Goal: Task Accomplishment & Management: Manage account settings

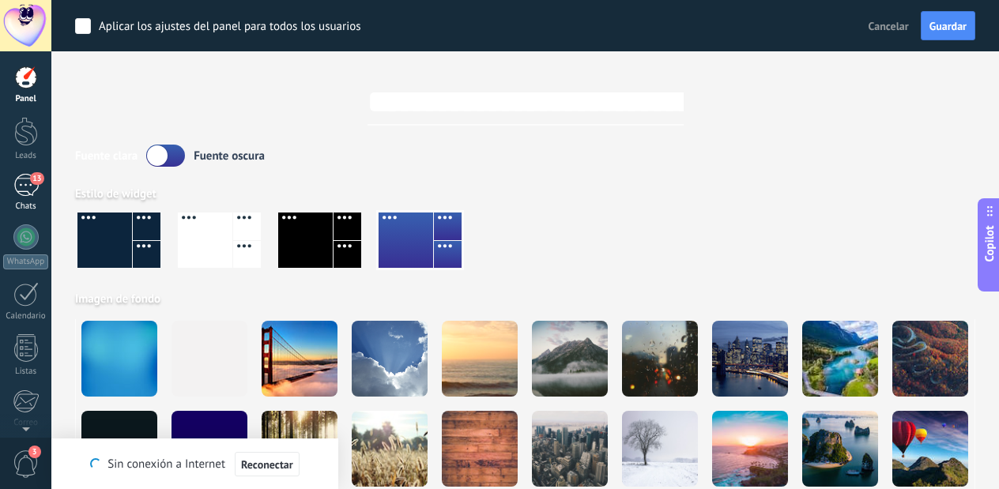
scroll to position [70, 0]
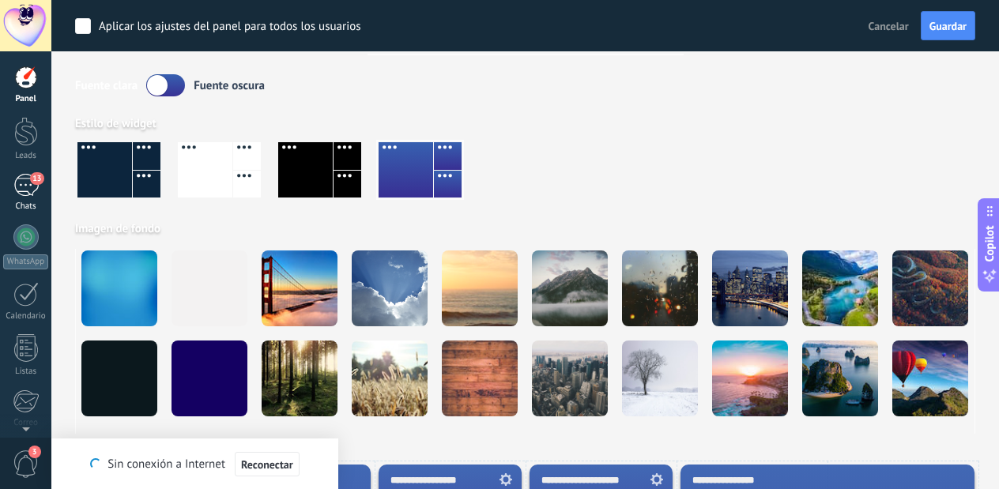
click at [20, 186] on div "13" at bounding box center [25, 185] width 25 height 23
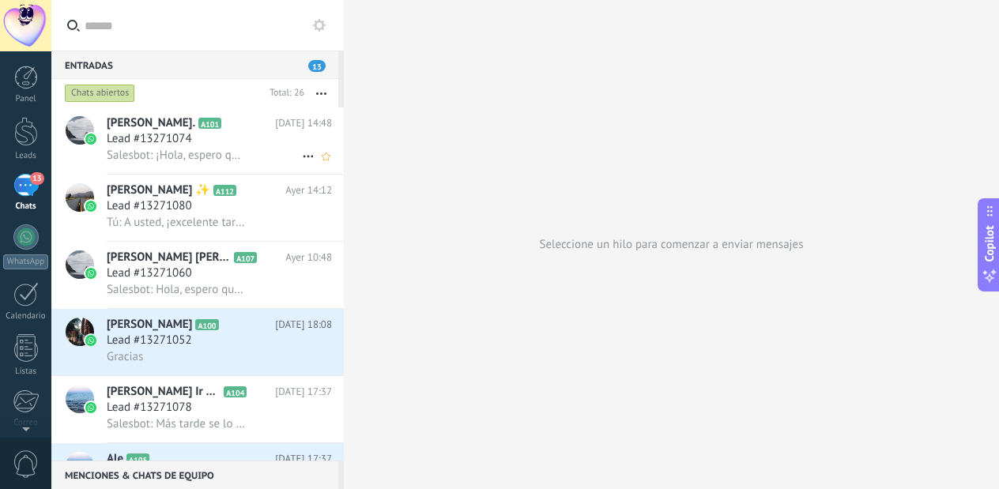
click at [189, 222] on span "Tú: A usted, ¡excelente tarde!" at bounding box center [176, 222] width 138 height 15
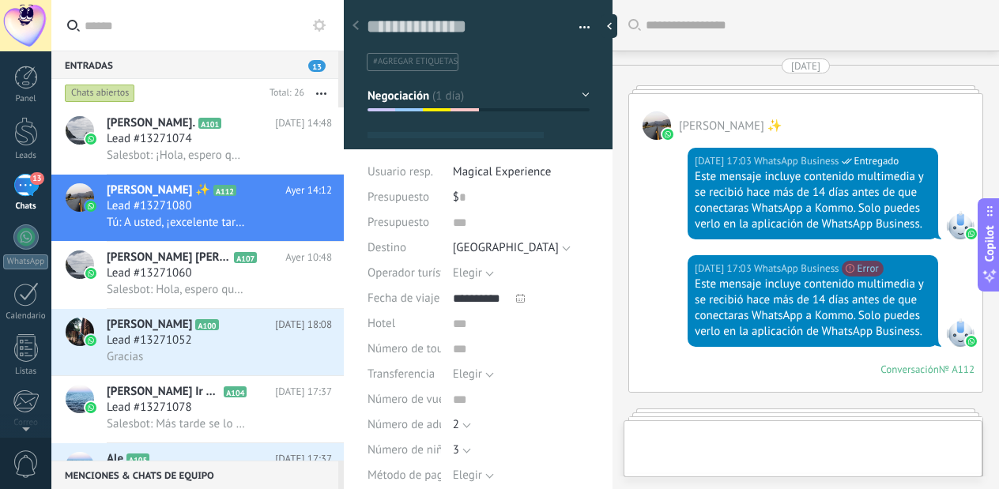
type textarea "**********"
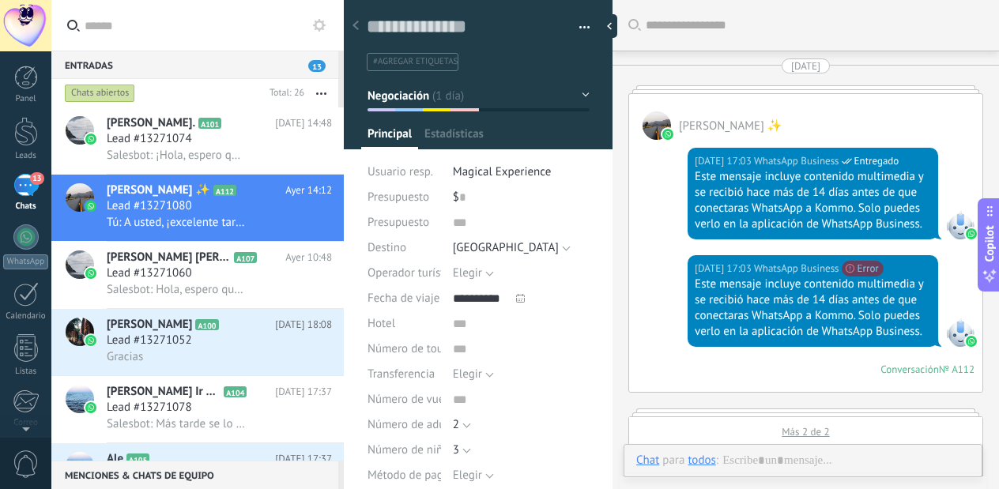
scroll to position [3162, 0]
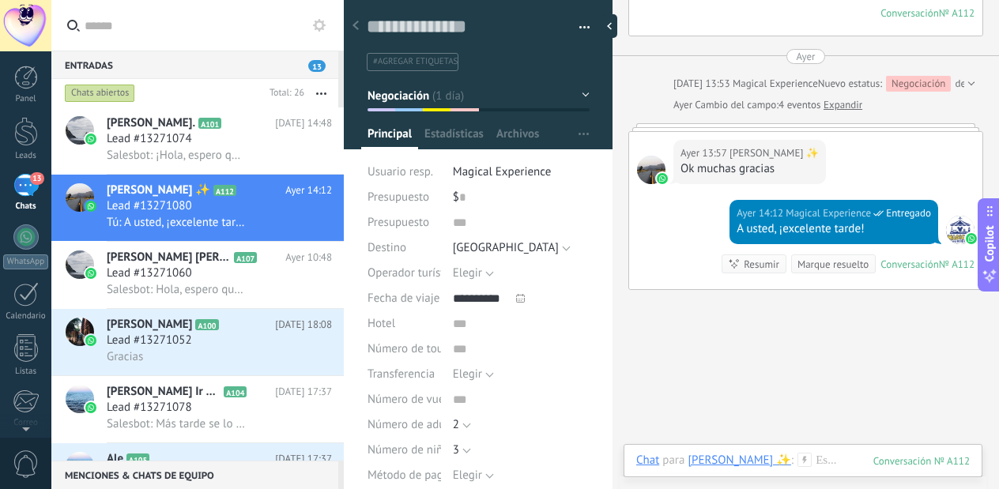
click at [25, 194] on div "13" at bounding box center [25, 185] width 25 height 23
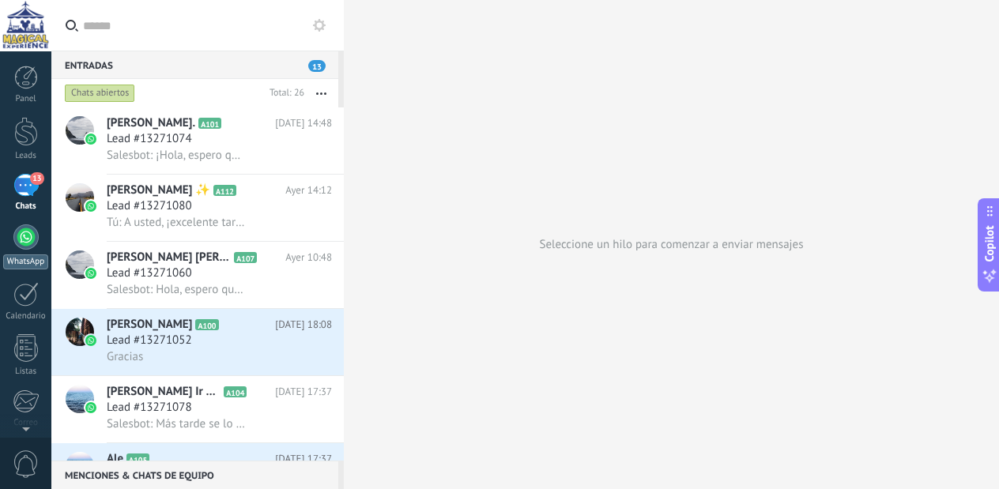
click at [36, 245] on link "WhatsApp" at bounding box center [25, 246] width 51 height 45
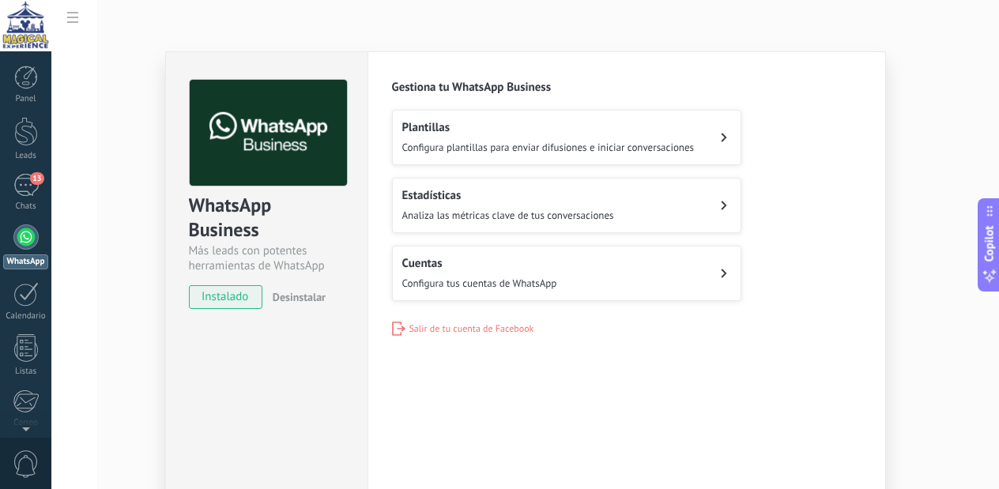
click at [607, 185] on button "Estadísticas Analiza las métricas clave de tus conversaciones" at bounding box center [566, 205] width 349 height 55
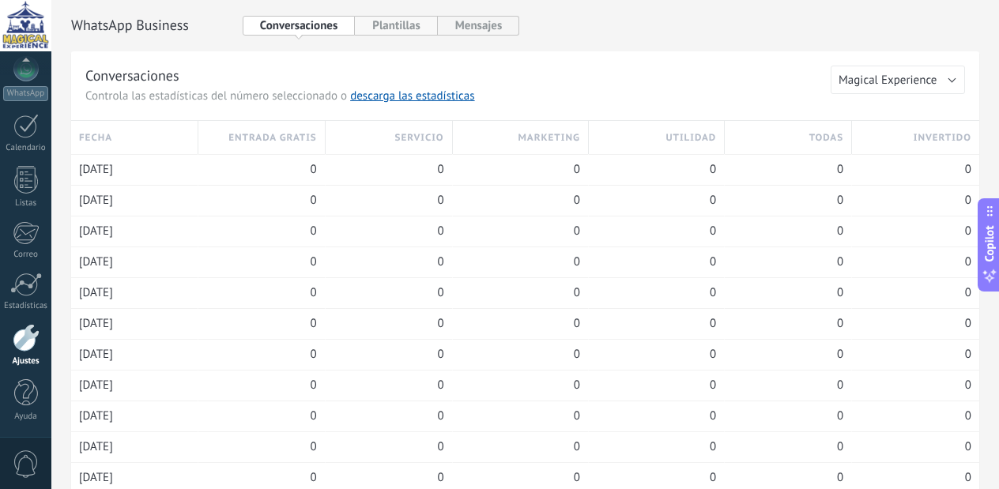
click at [397, 28] on button "Plantillas" at bounding box center [396, 26] width 82 height 20
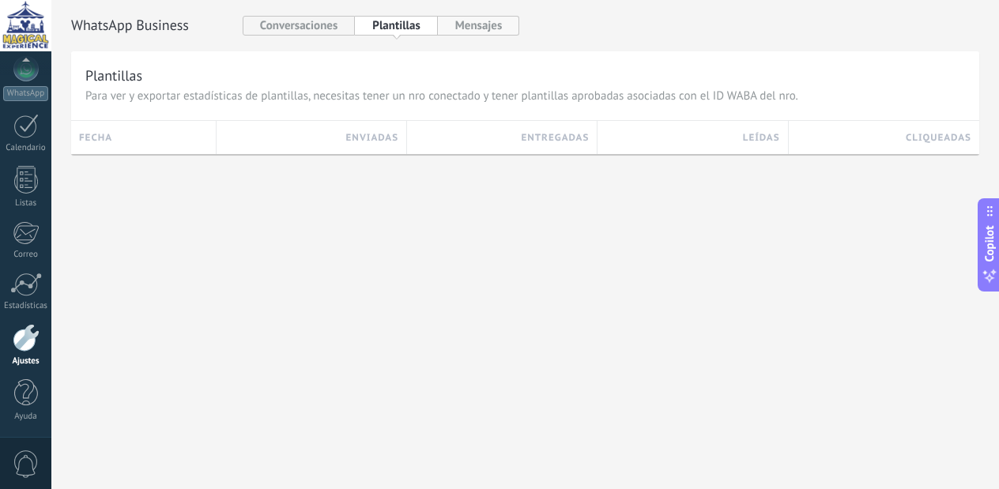
click at [483, 24] on button "Mensajes" at bounding box center [479, 26] width 82 height 20
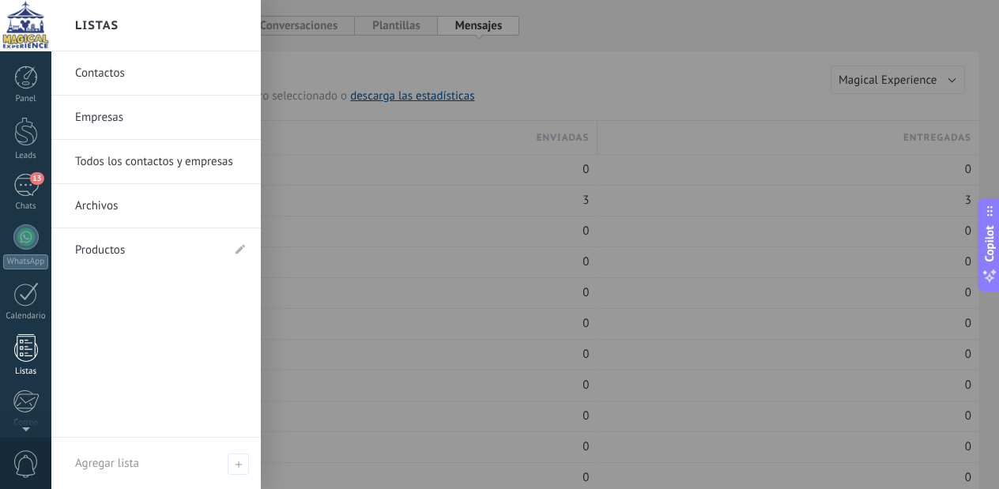
scroll to position [-1, 0]
click at [16, 188] on div "13" at bounding box center [25, 185] width 25 height 23
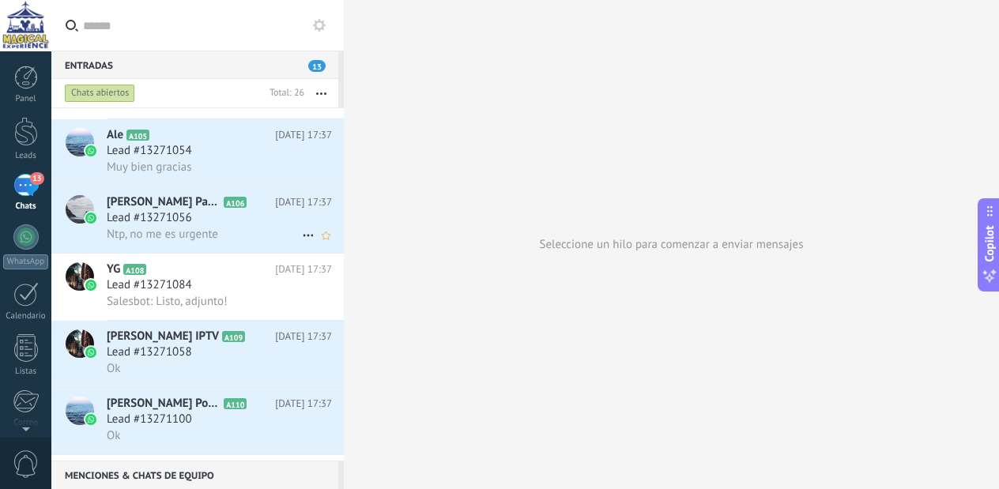
scroll to position [327, 0]
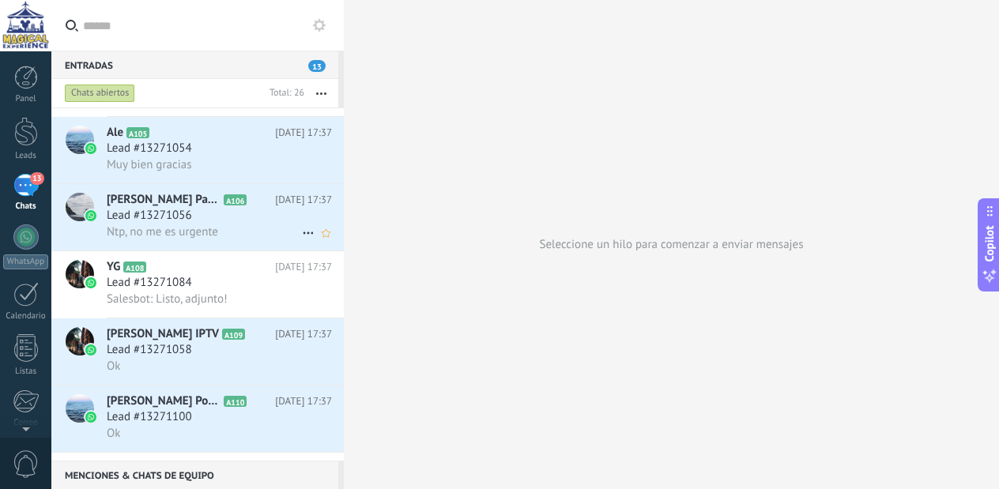
click at [131, 211] on span "Lead #13271056" at bounding box center [149, 216] width 85 height 16
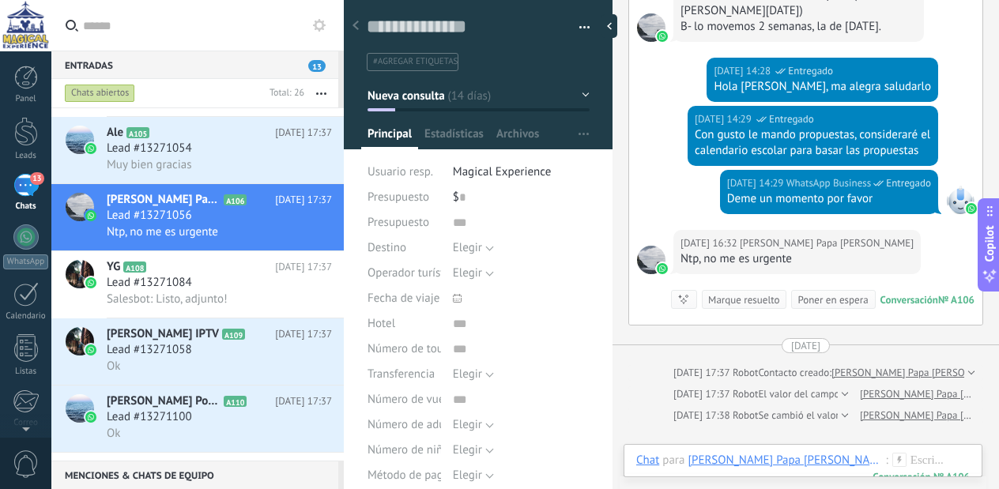
scroll to position [1760, 0]
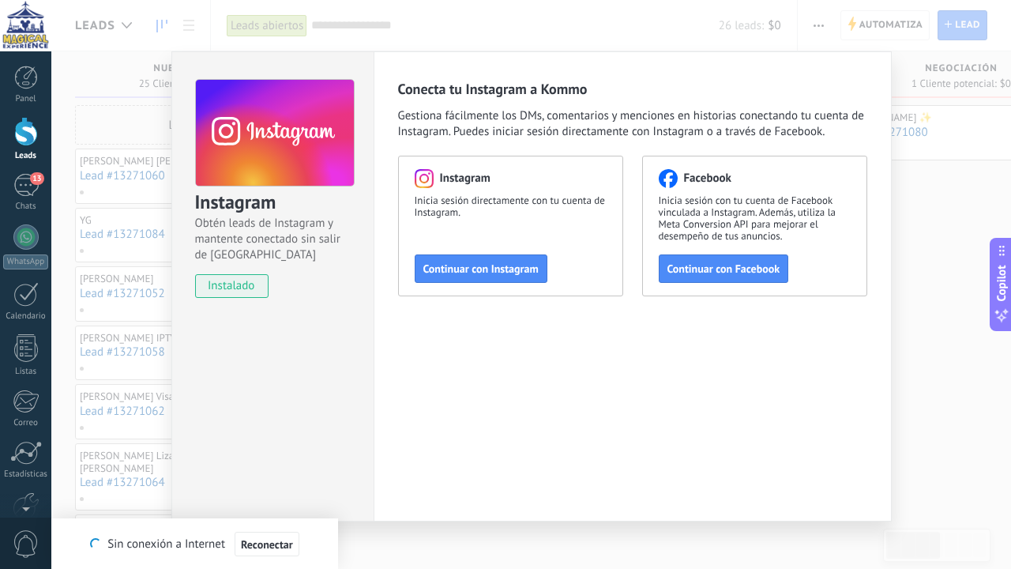
click at [32, 134] on div at bounding box center [26, 131] width 24 height 29
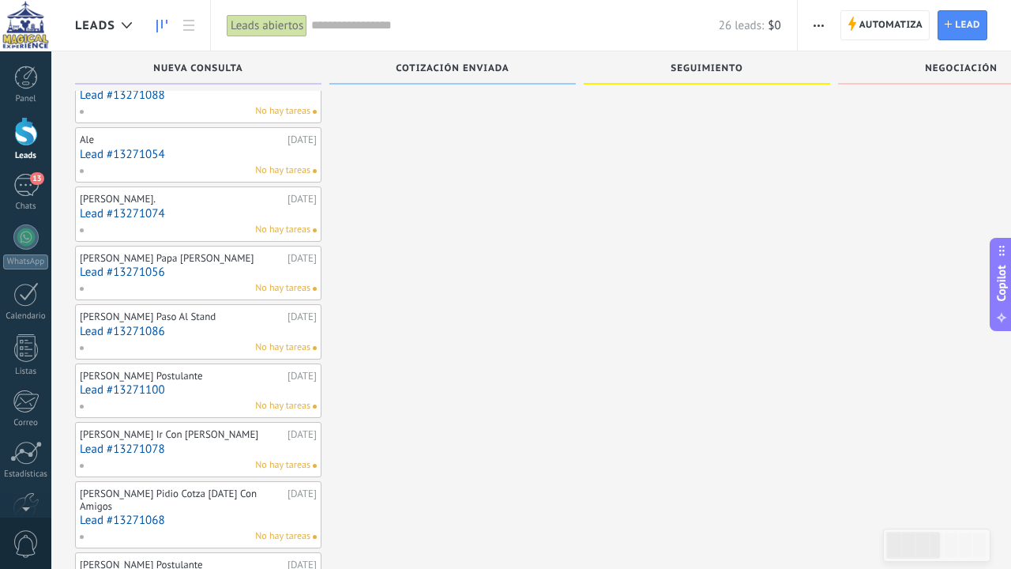
scroll to position [609, 0]
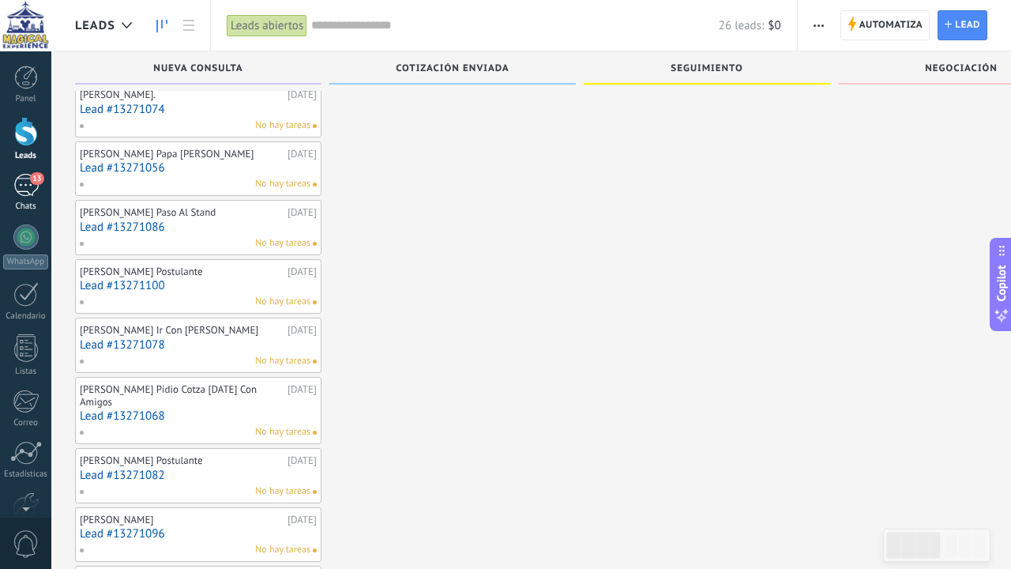
click at [23, 180] on div "13" at bounding box center [25, 185] width 25 height 23
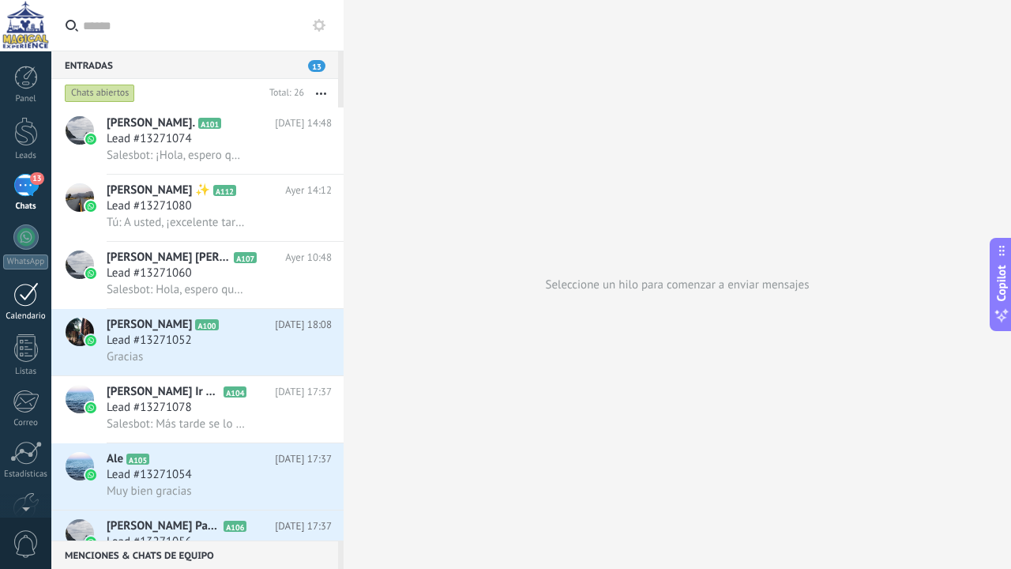
click at [32, 294] on div at bounding box center [25, 294] width 25 height 24
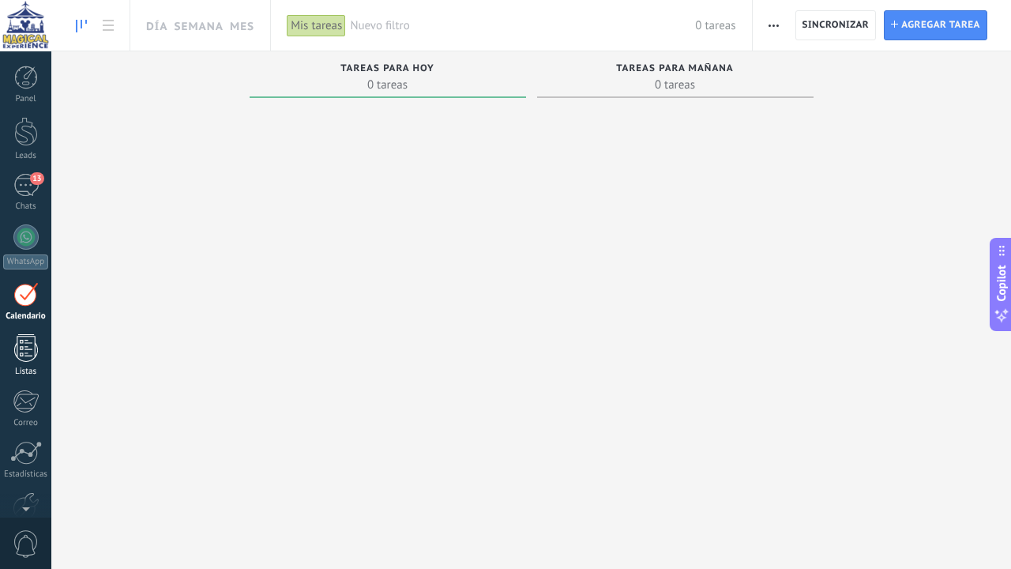
click at [24, 352] on div at bounding box center [26, 348] width 24 height 28
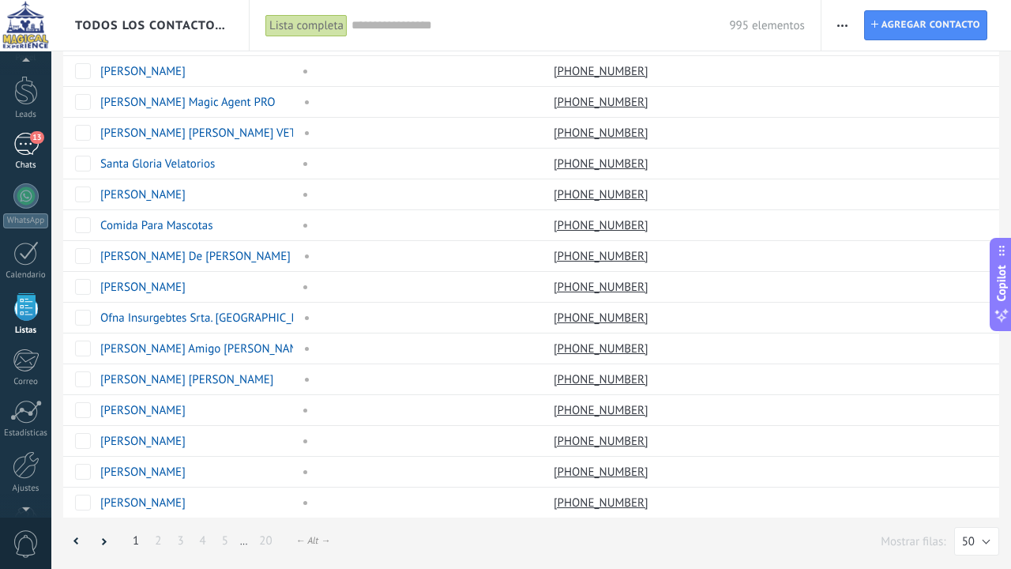
scroll to position [1119, 0]
click at [21, 141] on div "13" at bounding box center [25, 144] width 25 height 23
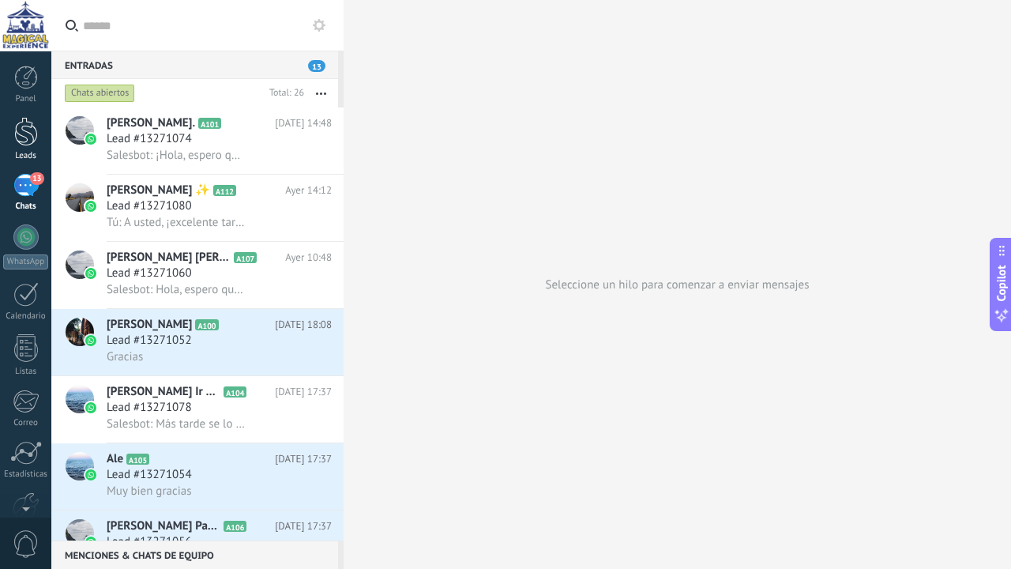
click at [36, 143] on div at bounding box center [26, 131] width 24 height 29
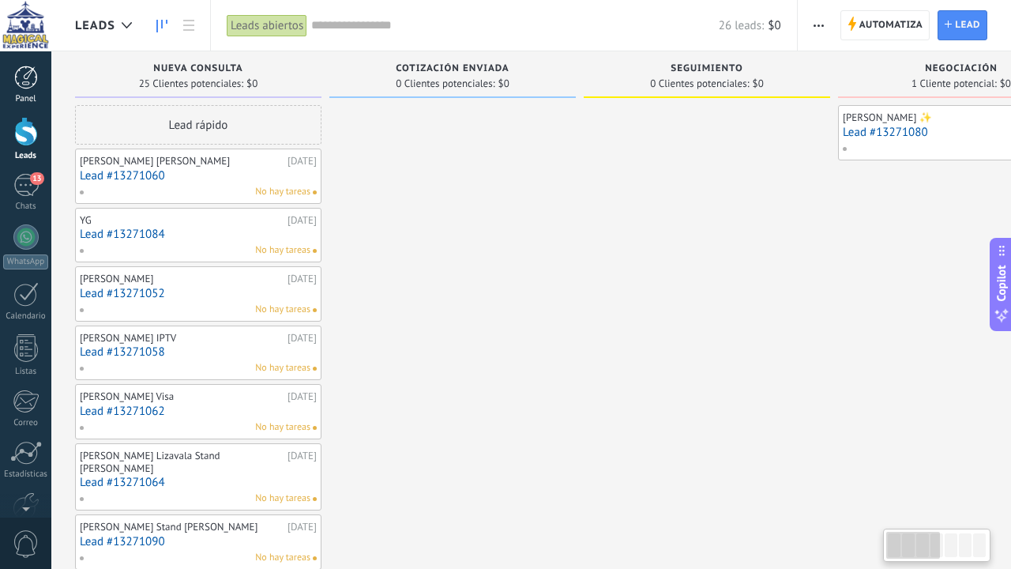
click at [32, 85] on div at bounding box center [26, 78] width 24 height 24
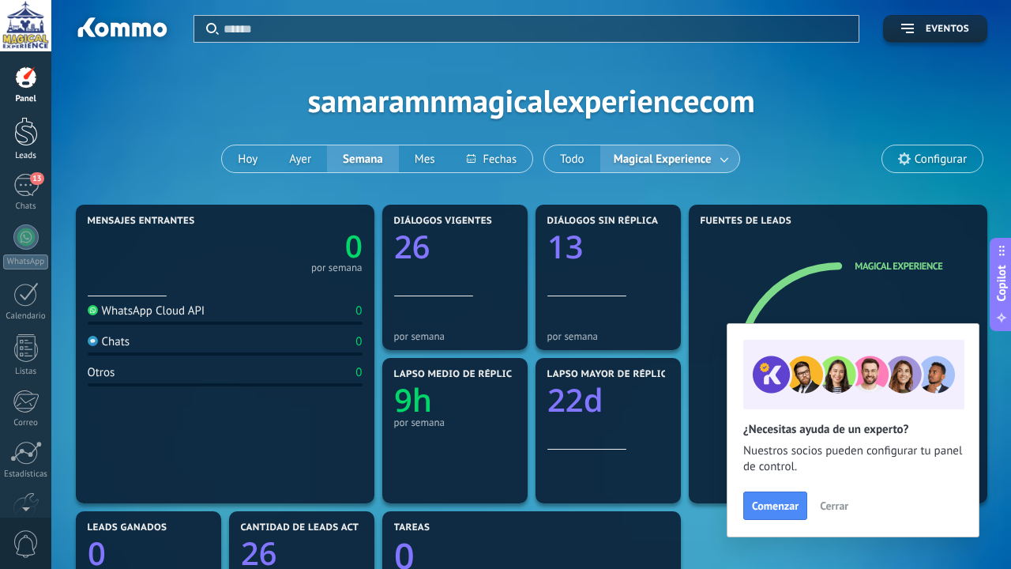
click at [27, 126] on div at bounding box center [26, 131] width 24 height 29
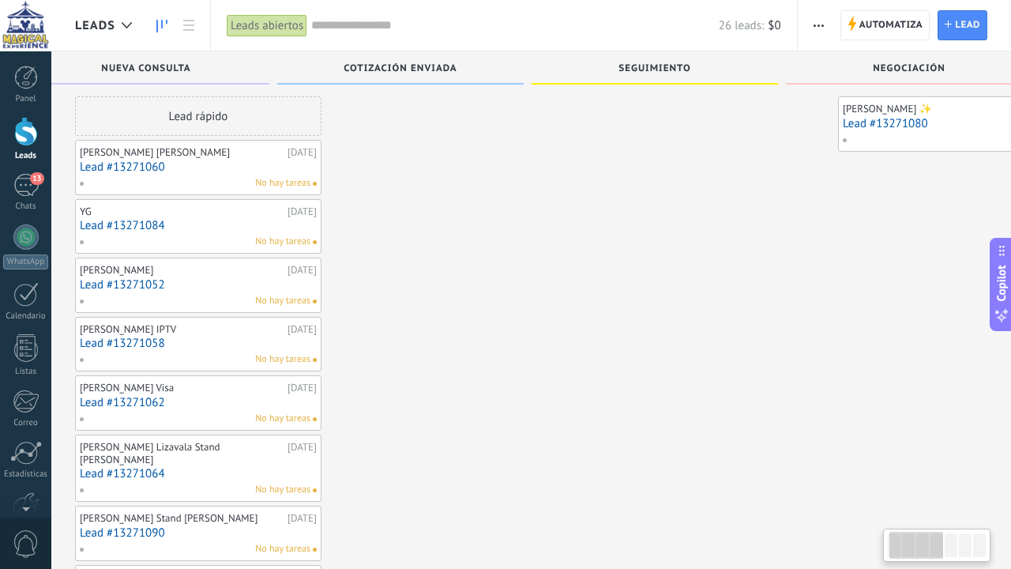
scroll to position [0, 96]
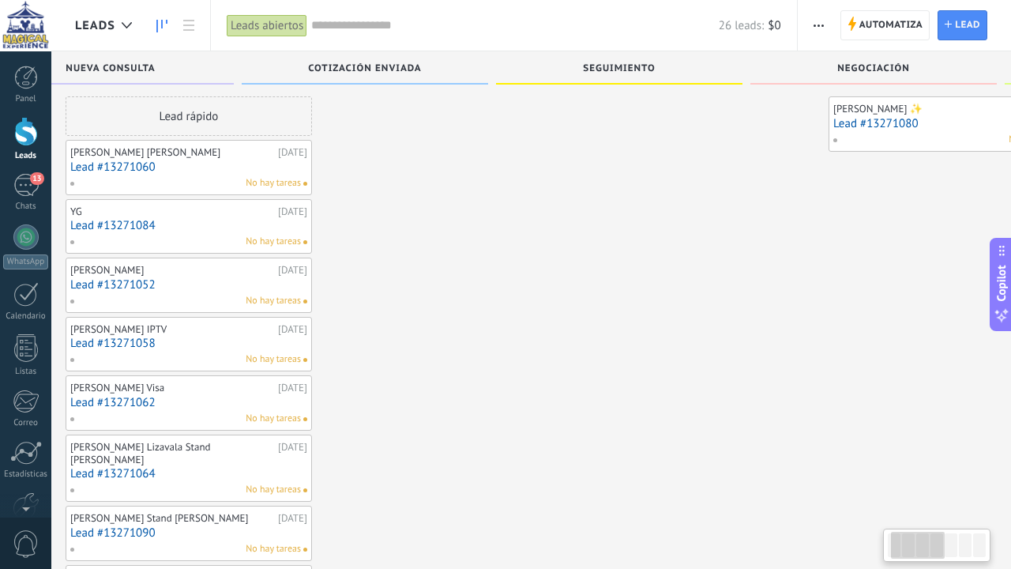
drag, startPoint x: 244, startPoint y: 281, endPoint x: 231, endPoint y: 309, distance: 30.4
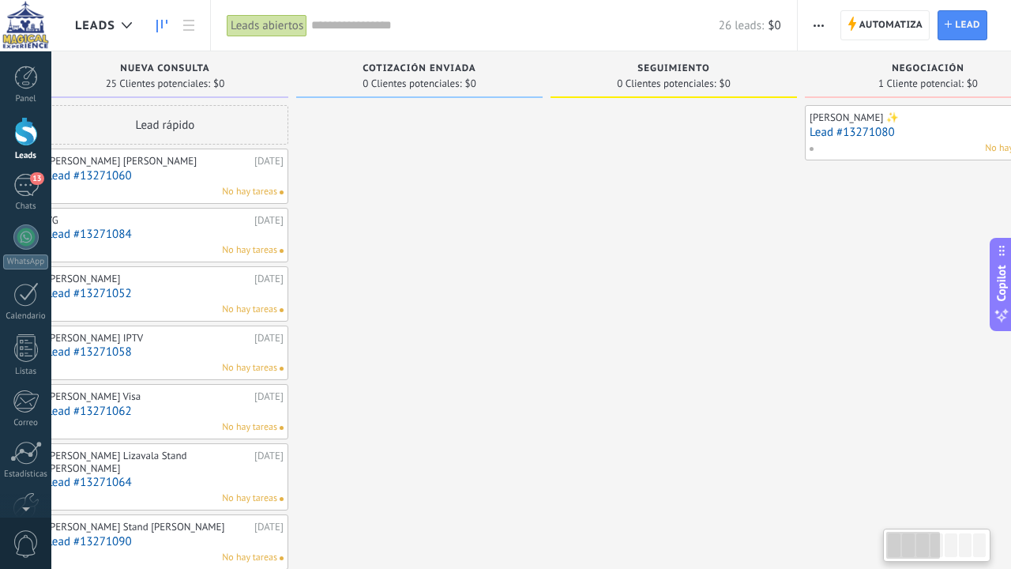
scroll to position [0, 0]
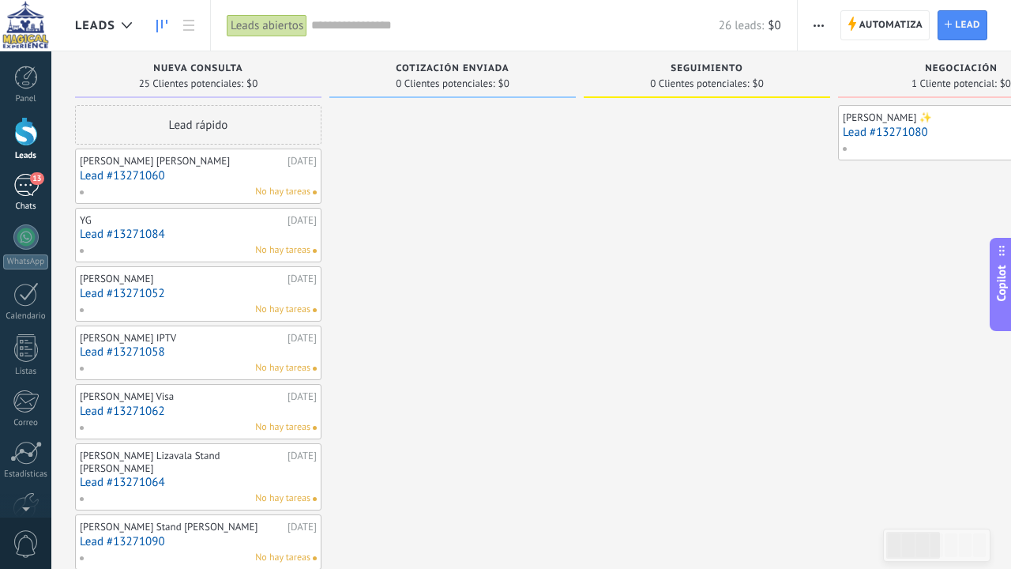
click at [23, 194] on div "13" at bounding box center [25, 185] width 25 height 23
